Goal: Transaction & Acquisition: Download file/media

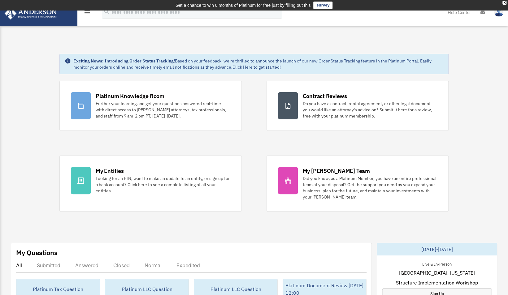
click at [45, 17] on img at bounding box center [31, 13] width 56 height 12
click at [88, 11] on icon "menu" at bounding box center [87, 12] width 7 height 7
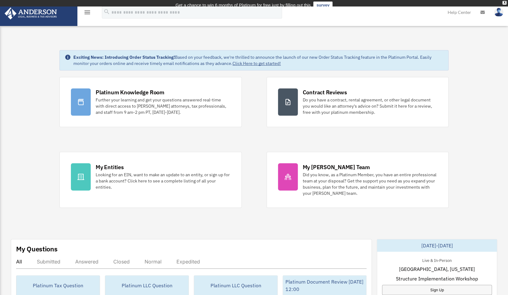
click at [86, 7] on td "Get a chance to win 6 months of Platinum for free just by filling out this surv…" at bounding box center [254, 5] width 508 height 11
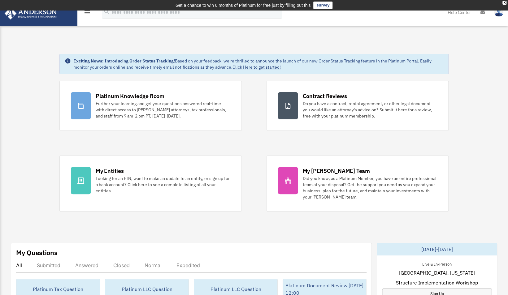
click at [86, 12] on icon "menu" at bounding box center [87, 12] width 7 height 7
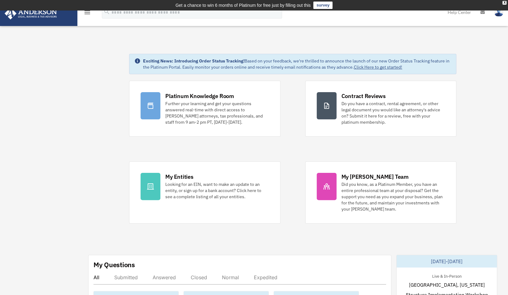
click at [91, 14] on div "menu" at bounding box center [87, 13] width 20 height 16
click at [504, 2] on div "X" at bounding box center [504, 3] width 4 height 4
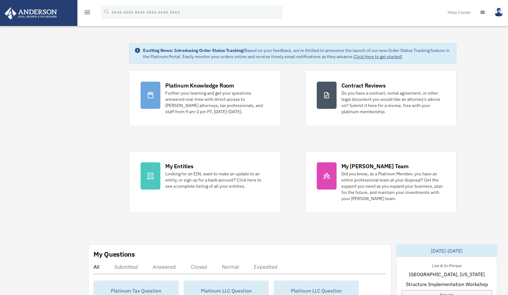
click at [85, 9] on icon "menu" at bounding box center [87, 12] width 7 height 7
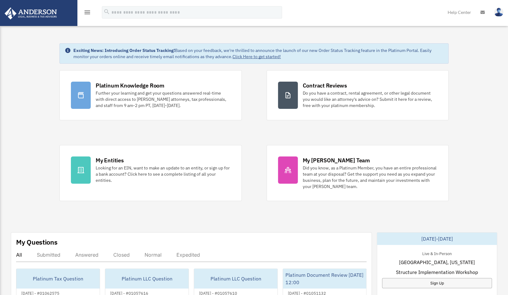
click at [85, 9] on icon "menu" at bounding box center [87, 12] width 7 height 7
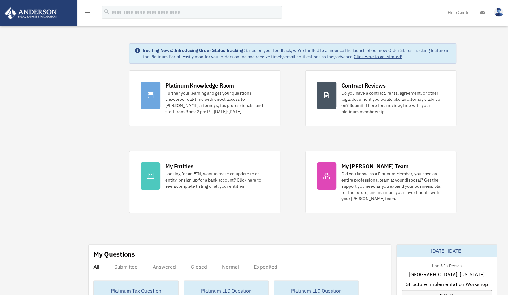
click at [41, 14] on img at bounding box center [31, 13] width 56 height 12
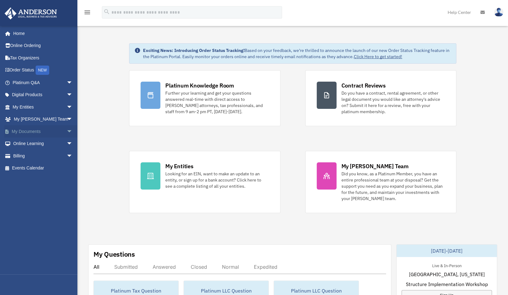
click at [22, 129] on link "My Documents arrow_drop_down" at bounding box center [43, 131] width 78 height 12
click at [67, 130] on span "arrow_drop_down" at bounding box center [73, 131] width 12 height 13
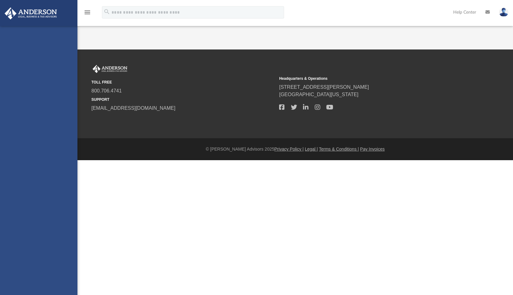
click at [63, 130] on div "douglas@trevallion.com Sign Out douglas@trevallion.com Home Online Ordering Tax…" at bounding box center [38, 173] width 77 height 295
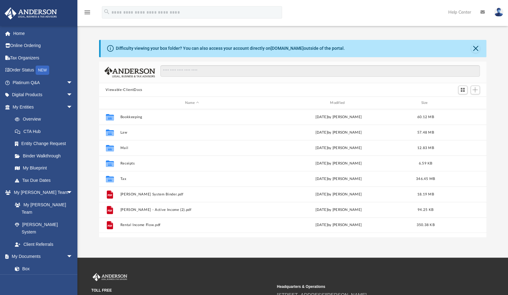
scroll to position [136, 383]
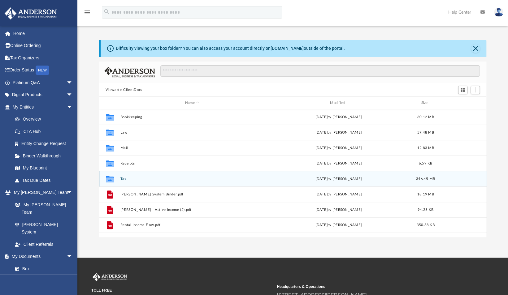
click at [122, 177] on button "Tax" at bounding box center [192, 179] width 144 height 4
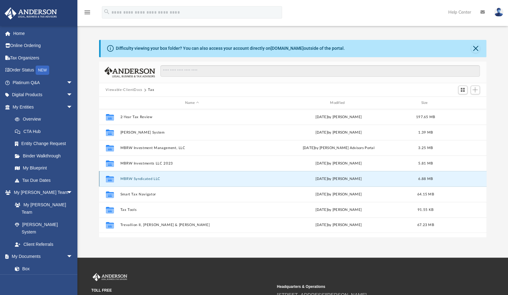
click at [154, 177] on button "MBRW Syndicated LLC" at bounding box center [192, 179] width 144 height 4
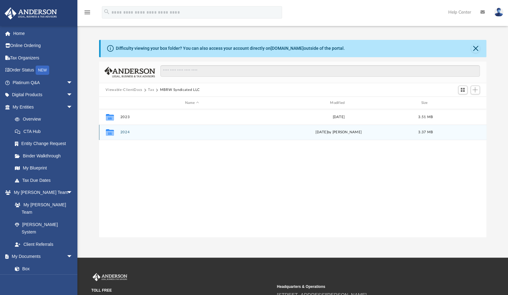
click at [138, 134] on div "Collaborated Folder 2024 yesterday by Tameka Fulton 3.37 MB" at bounding box center [293, 132] width 388 height 15
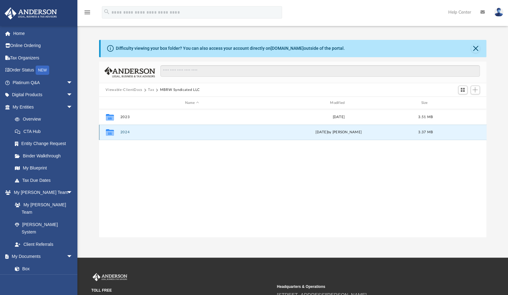
click at [138, 134] on div "Collaborated Folder 2024 yesterday by Tameka Fulton 3.37 MB" at bounding box center [293, 132] width 388 height 15
click at [113, 135] on icon "grid" at bounding box center [110, 133] width 8 height 5
click at [120, 133] on button "2024" at bounding box center [192, 133] width 144 height 4
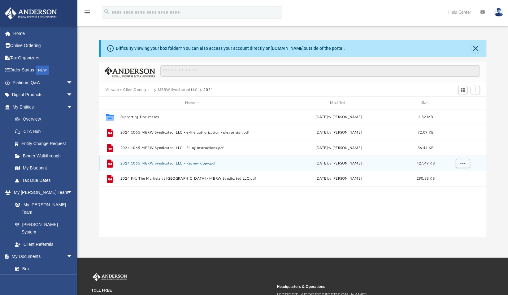
click at [185, 165] on button "2024 1065 MBRW Syndicated, LLC - Review Copy.pdf" at bounding box center [192, 164] width 144 height 4
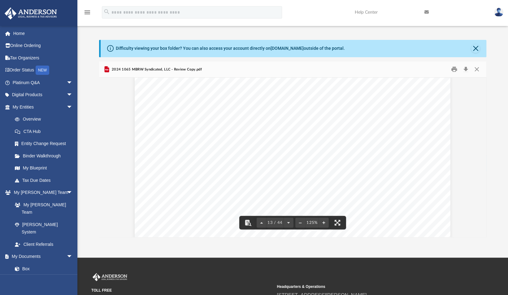
scroll to position [5038, 0]
click at [464, 69] on button "Download" at bounding box center [465, 70] width 11 height 10
click at [477, 68] on button "Close" at bounding box center [476, 70] width 11 height 10
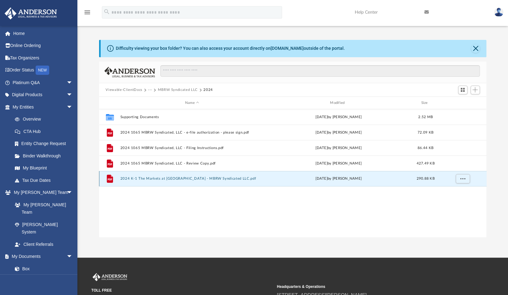
click at [173, 178] on button "2024 K-1 The Markets at Town Center - MBRW Syndicated LLC.pdf" at bounding box center [192, 179] width 144 height 4
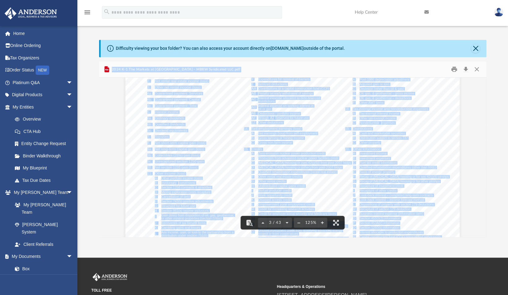
scroll to position [912, 0]
click at [479, 74] on div "2024 K-1 The Markets at Town Center - MBRW Syndicated LLC.pdf" at bounding box center [293, 70] width 388 height 16
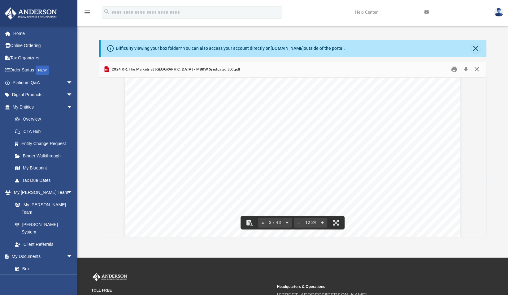
click at [476, 70] on button "Close" at bounding box center [476, 70] width 11 height 10
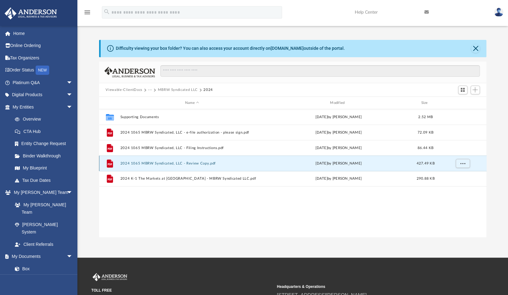
click at [158, 164] on button "2024 1065 MBRW Syndicated, LLC - Review Copy.pdf" at bounding box center [192, 164] width 144 height 4
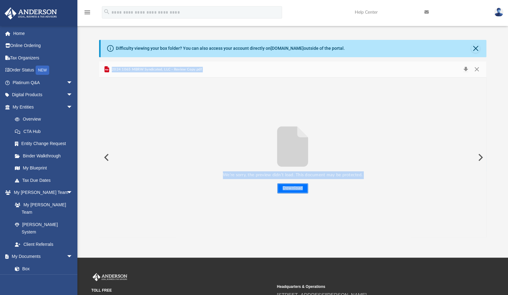
click at [293, 188] on button "Download" at bounding box center [292, 189] width 31 height 10
